Goal: Browse casually

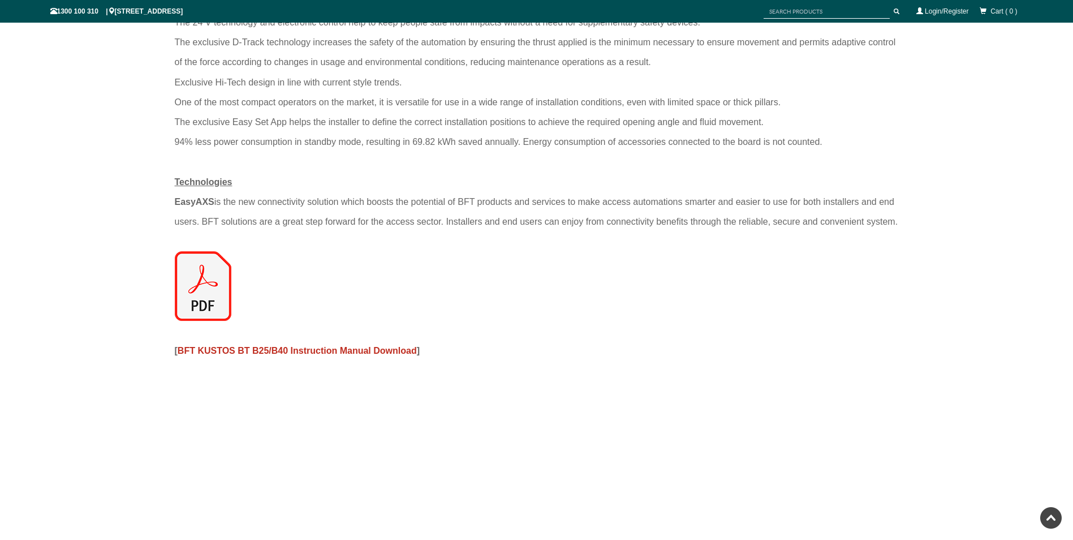
scroll to position [1216, 0]
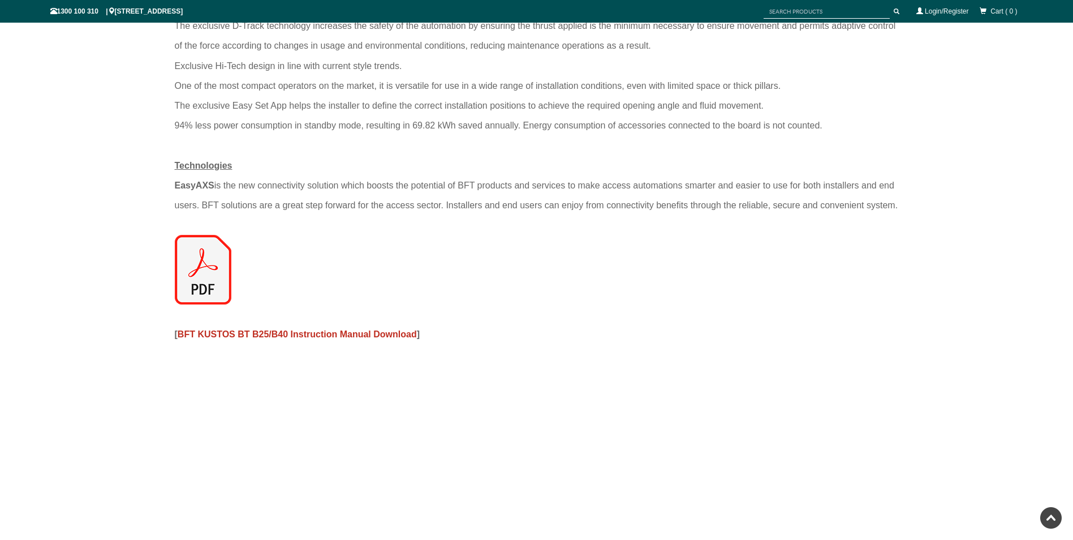
click at [196, 280] on img at bounding box center [203, 270] width 57 height 70
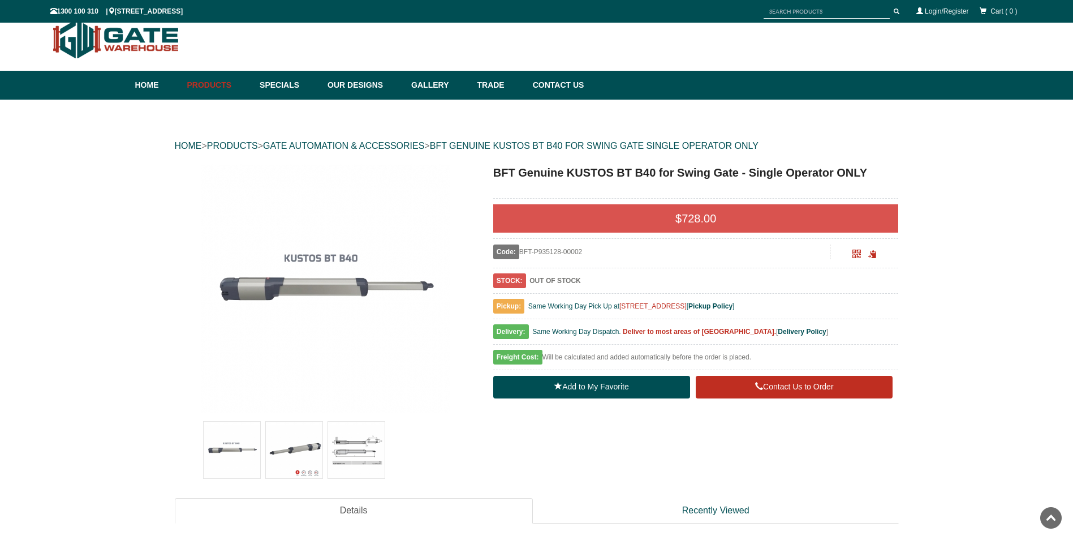
scroll to position [0, 0]
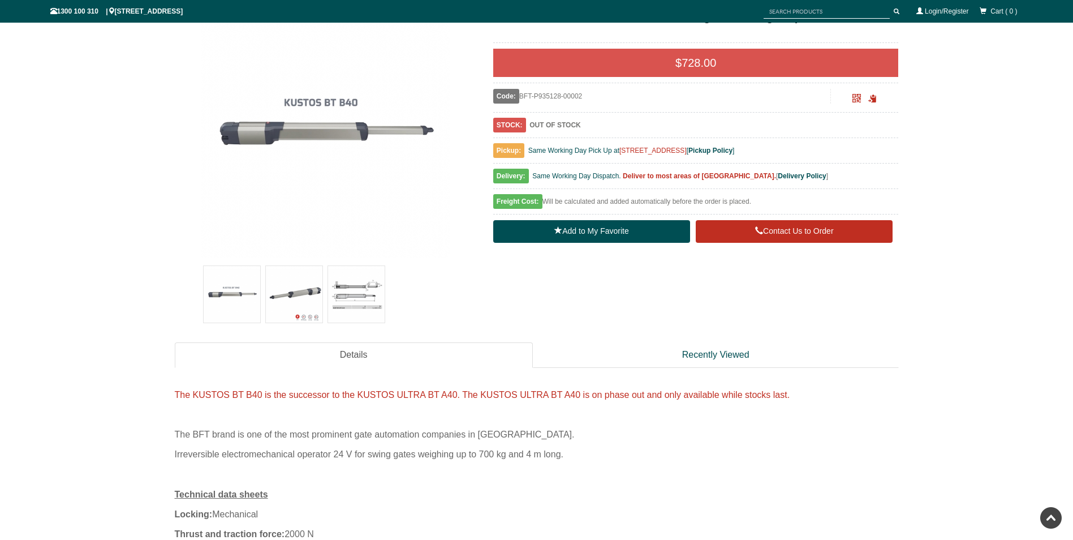
scroll to position [170, 0]
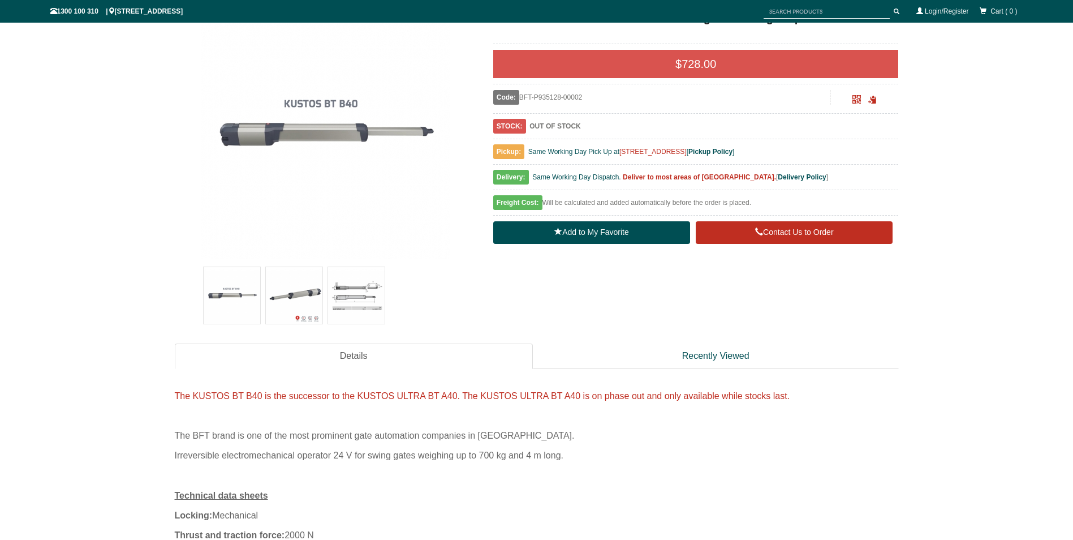
click at [289, 293] on img at bounding box center [294, 295] width 57 height 57
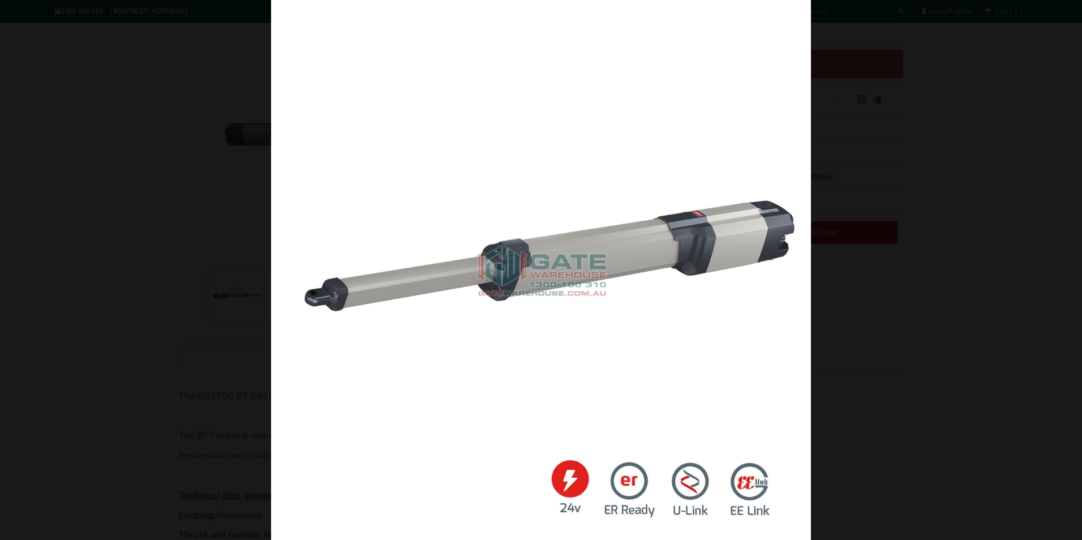
click at [909, 92] on div at bounding box center [541, 270] width 1082 height 540
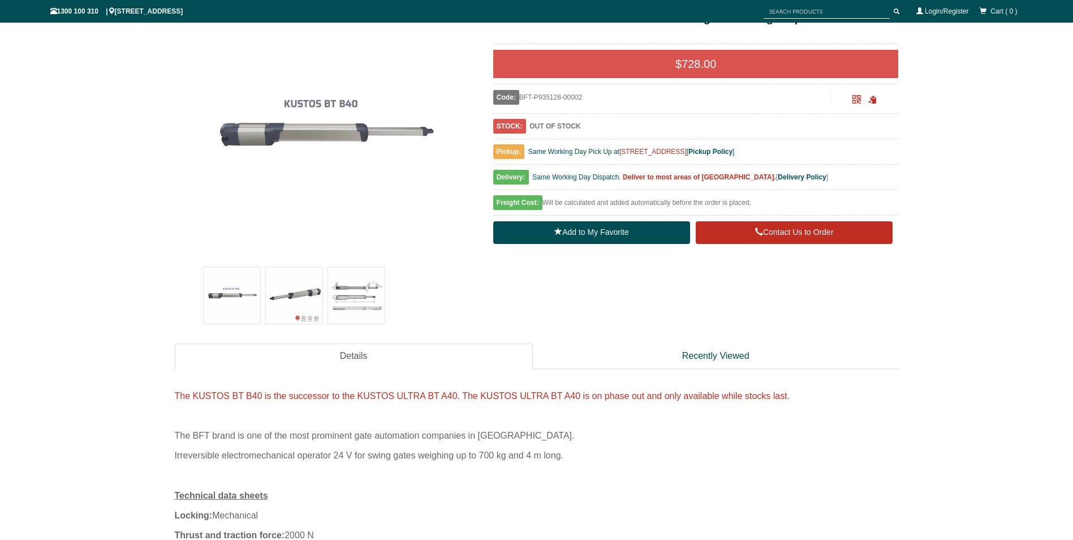
click at [351, 296] on img at bounding box center [356, 295] width 57 height 57
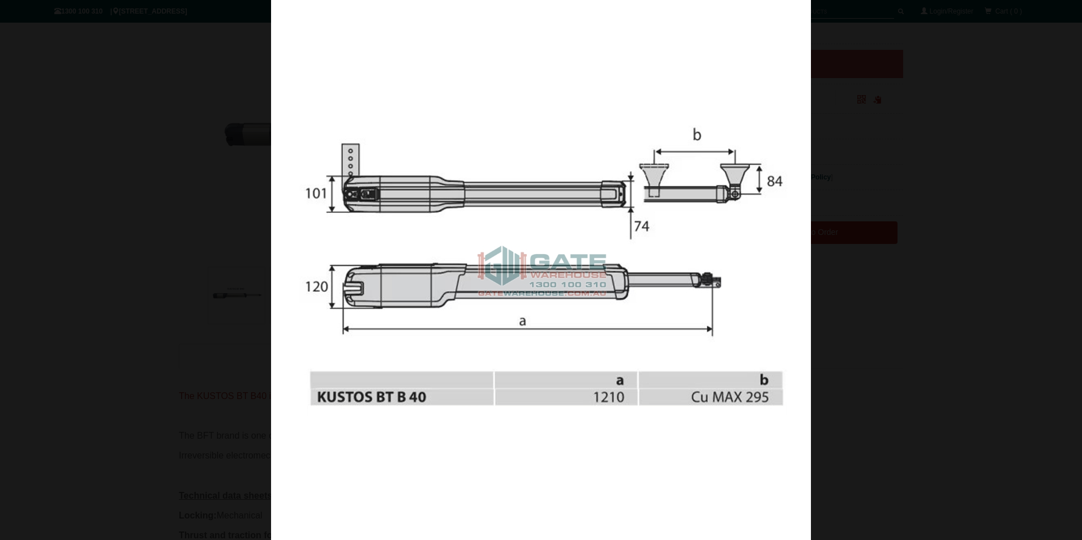
click at [849, 159] on div at bounding box center [541, 270] width 1082 height 540
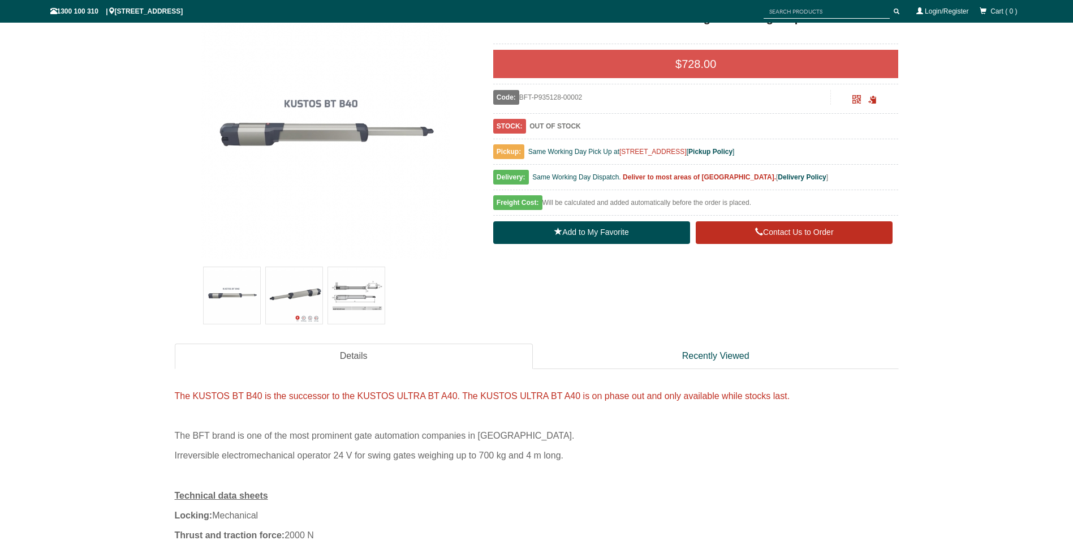
click at [234, 286] on img at bounding box center [232, 295] width 57 height 57
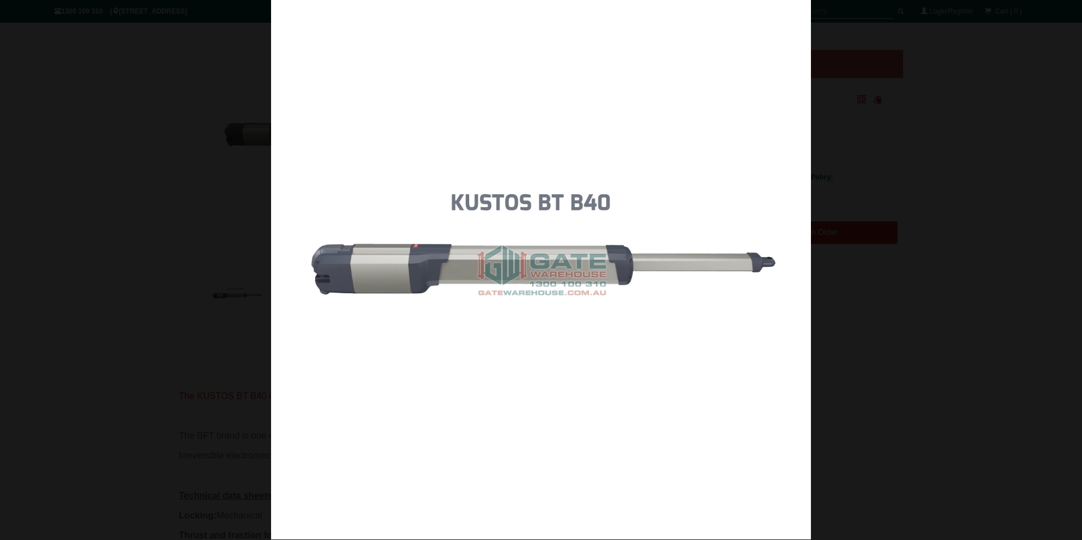
click at [392, 209] on img at bounding box center [541, 269] width 540 height 540
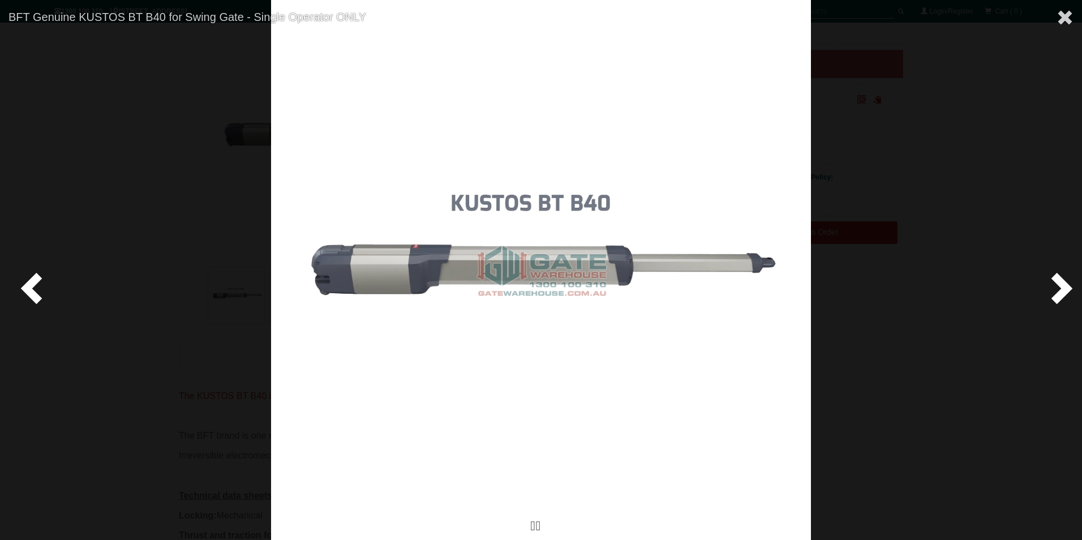
click at [368, 336] on img at bounding box center [541, 270] width 540 height 540
click at [902, 132] on div at bounding box center [541, 270] width 1082 height 540
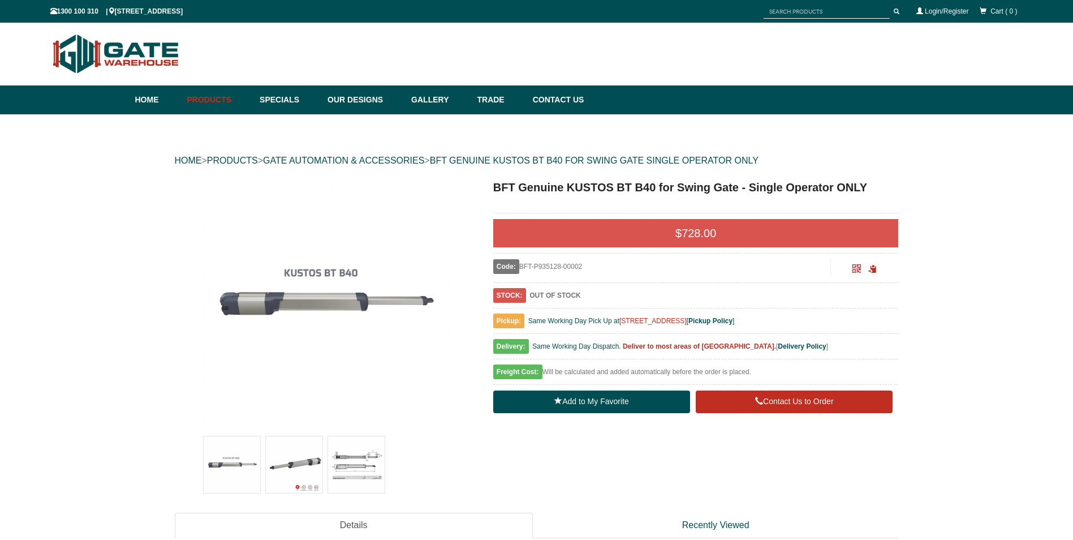
scroll to position [0, 0]
